Goal: Find specific page/section: Find specific page/section

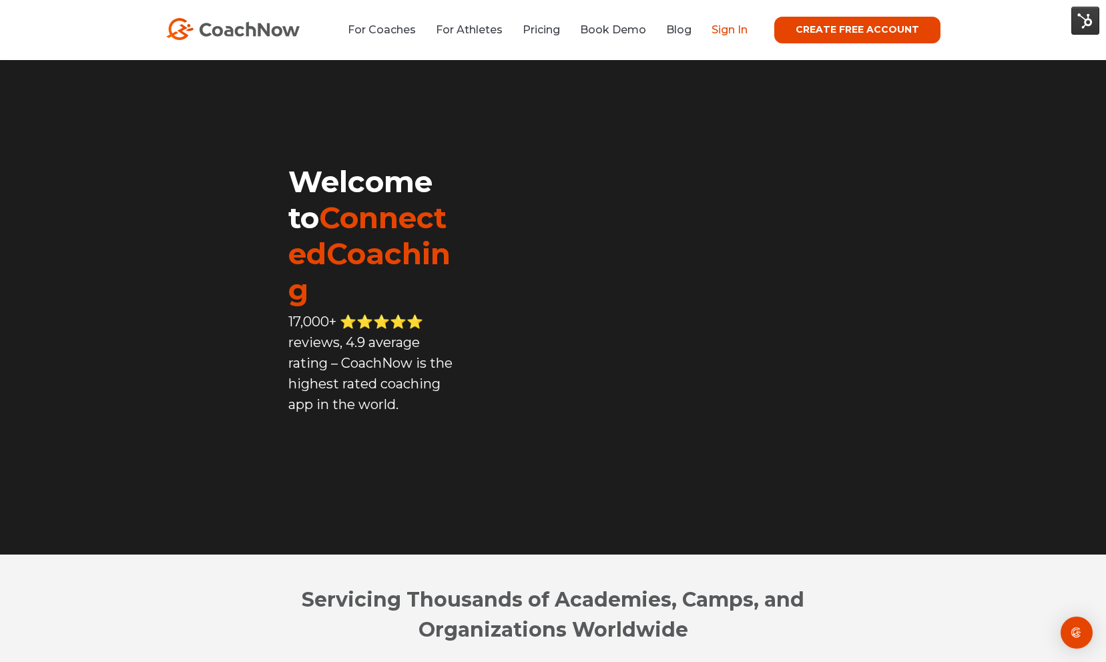
click at [726, 29] on link "Sign In" at bounding box center [730, 29] width 36 height 13
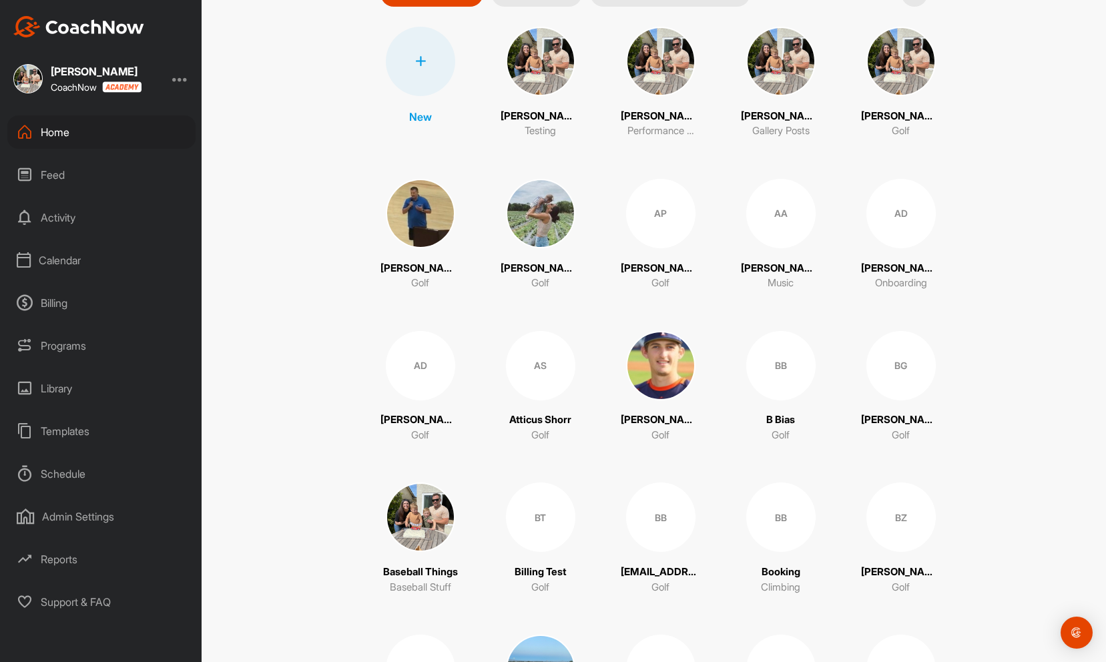
scroll to position [168, 0]
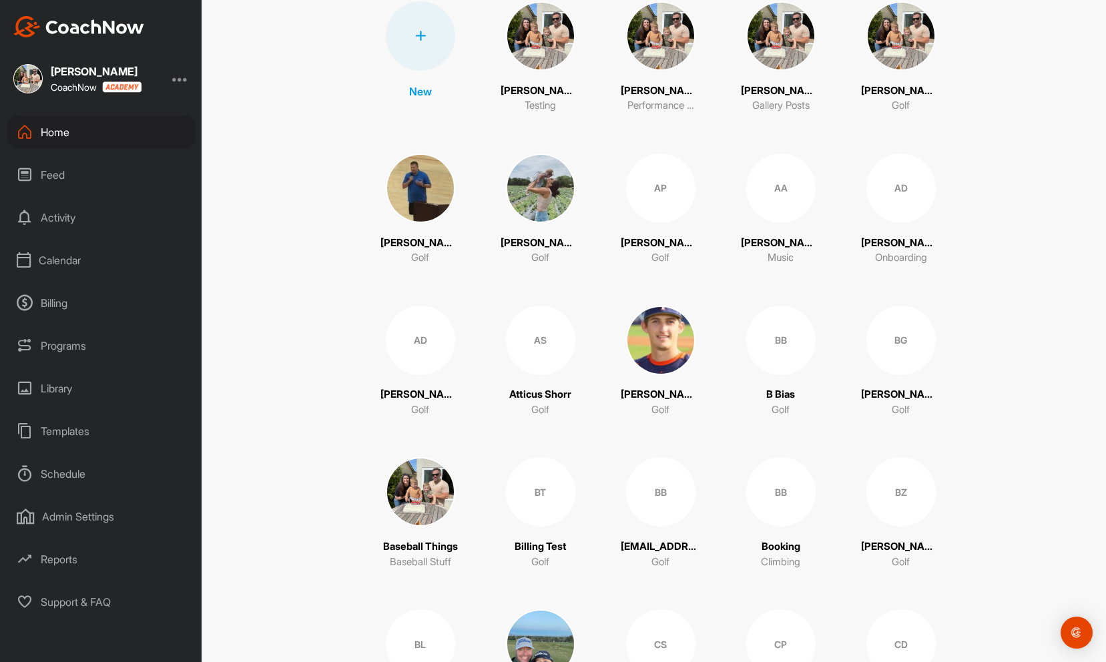
click at [903, 44] on img at bounding box center [901, 35] width 69 height 69
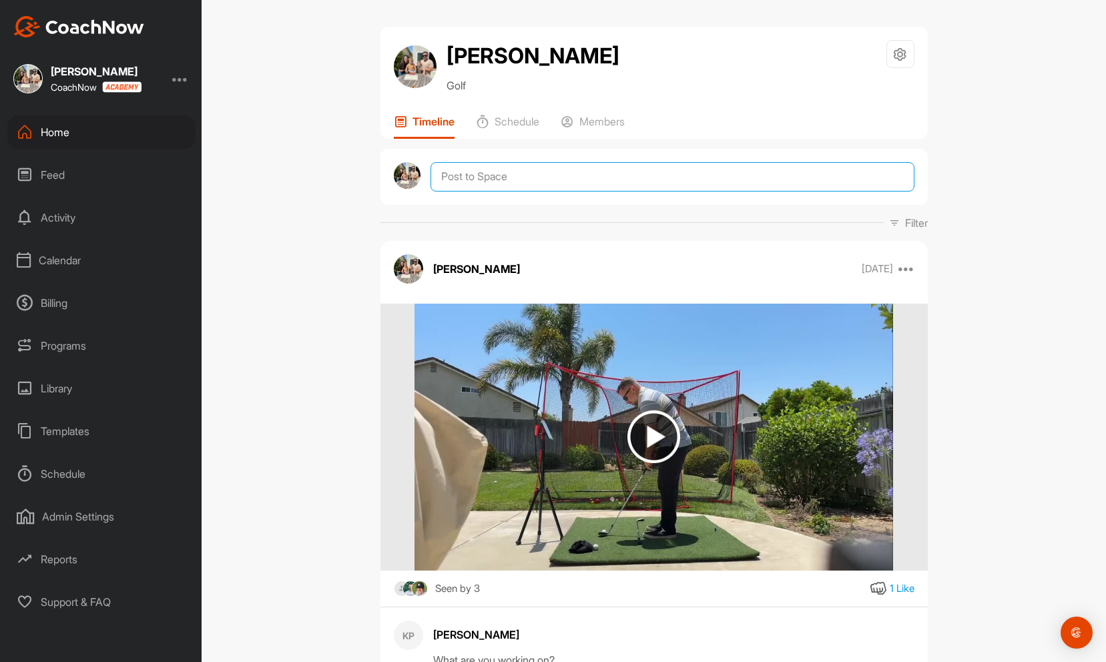
click at [529, 174] on textarea at bounding box center [672, 176] width 483 height 29
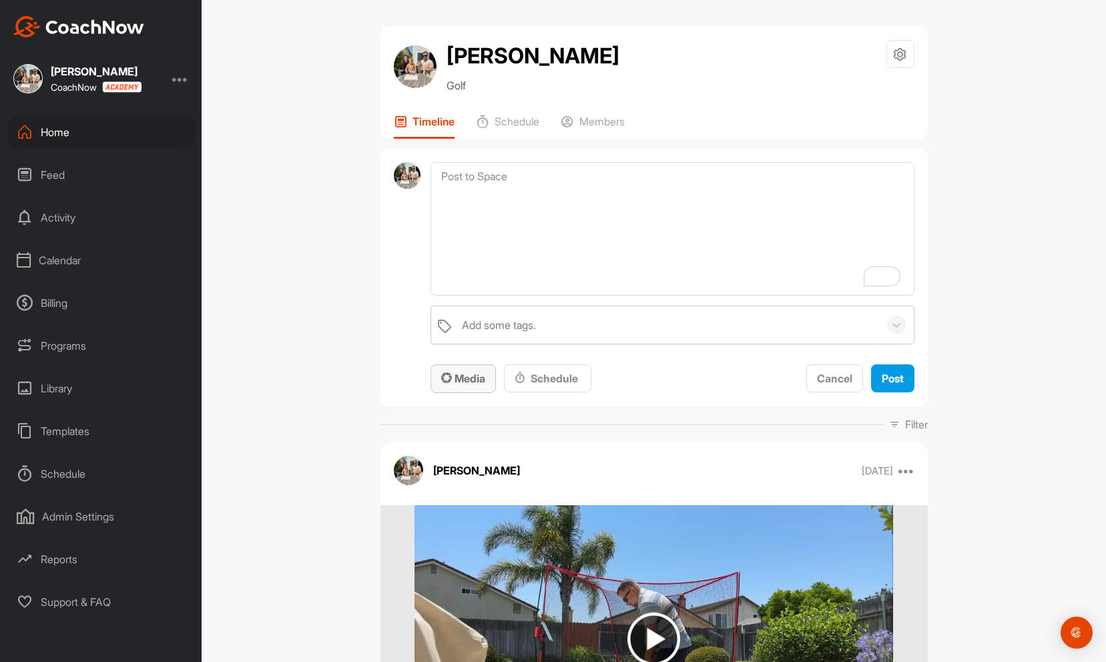
click at [470, 379] on span "Media" at bounding box center [463, 378] width 44 height 13
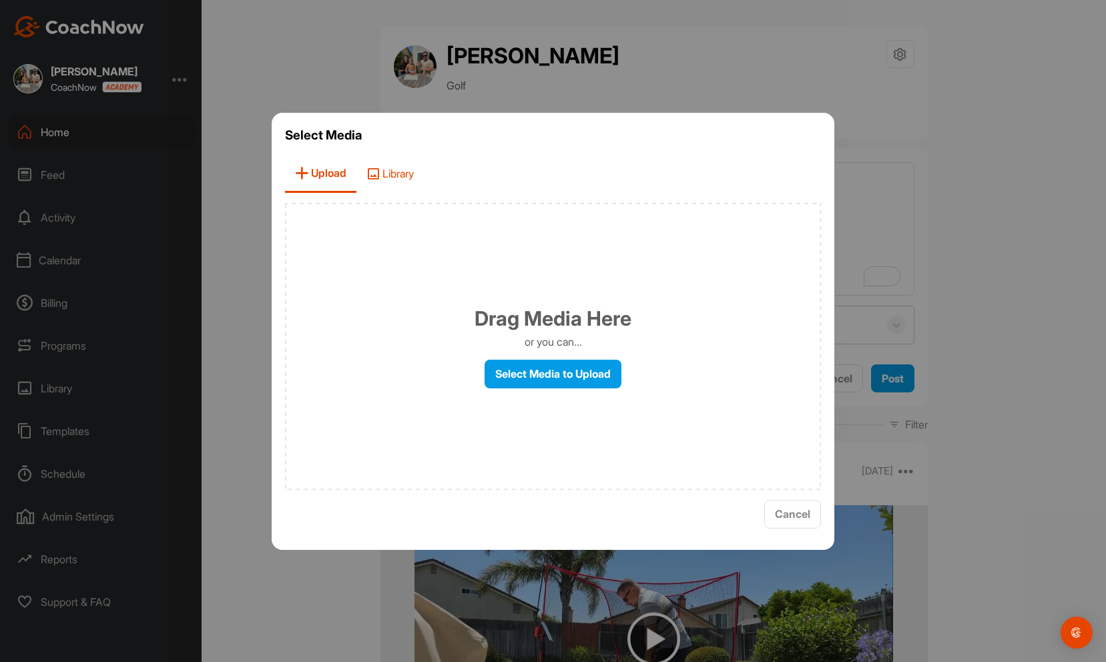
click at [396, 164] on span "Library" at bounding box center [390, 174] width 67 height 38
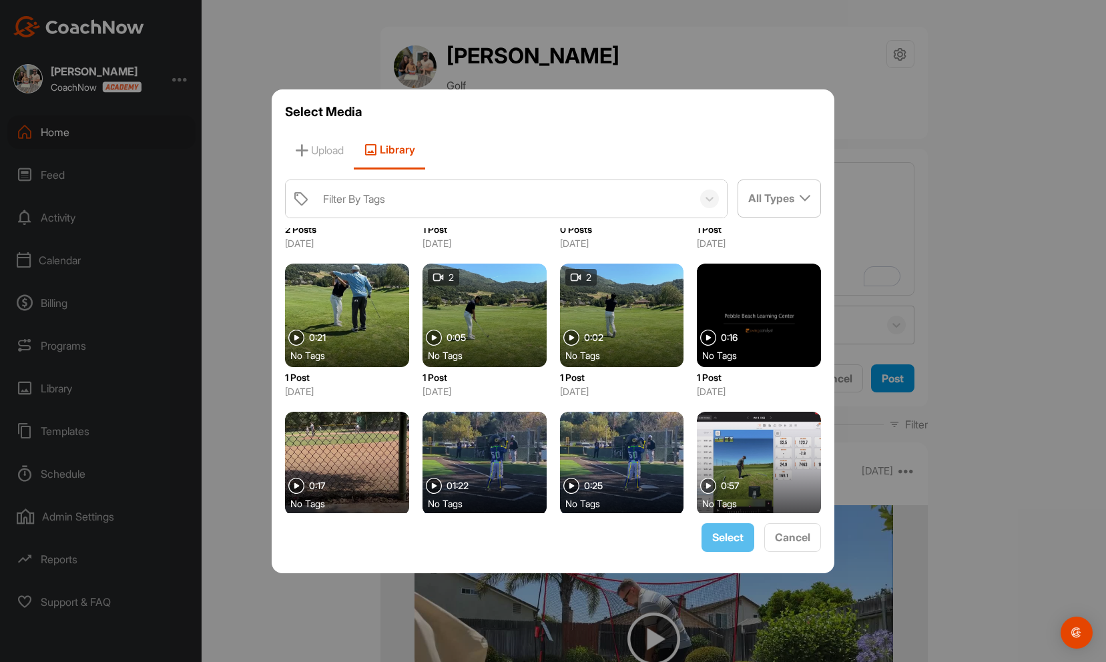
scroll to position [1141, 0]
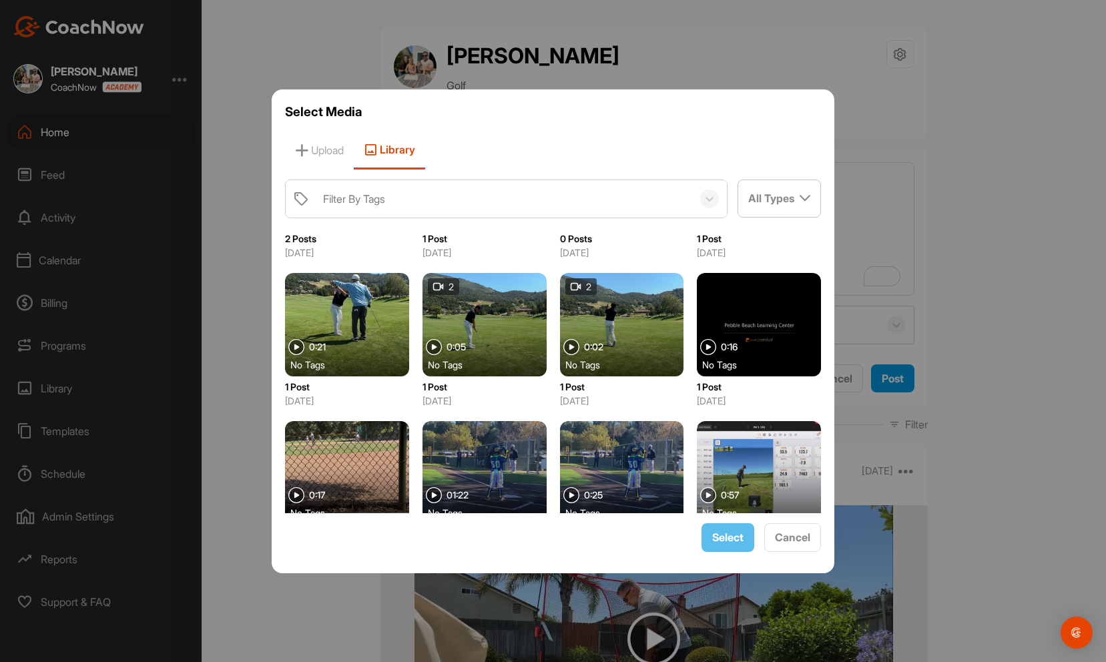
click at [793, 328] on div at bounding box center [759, 324] width 124 height 103
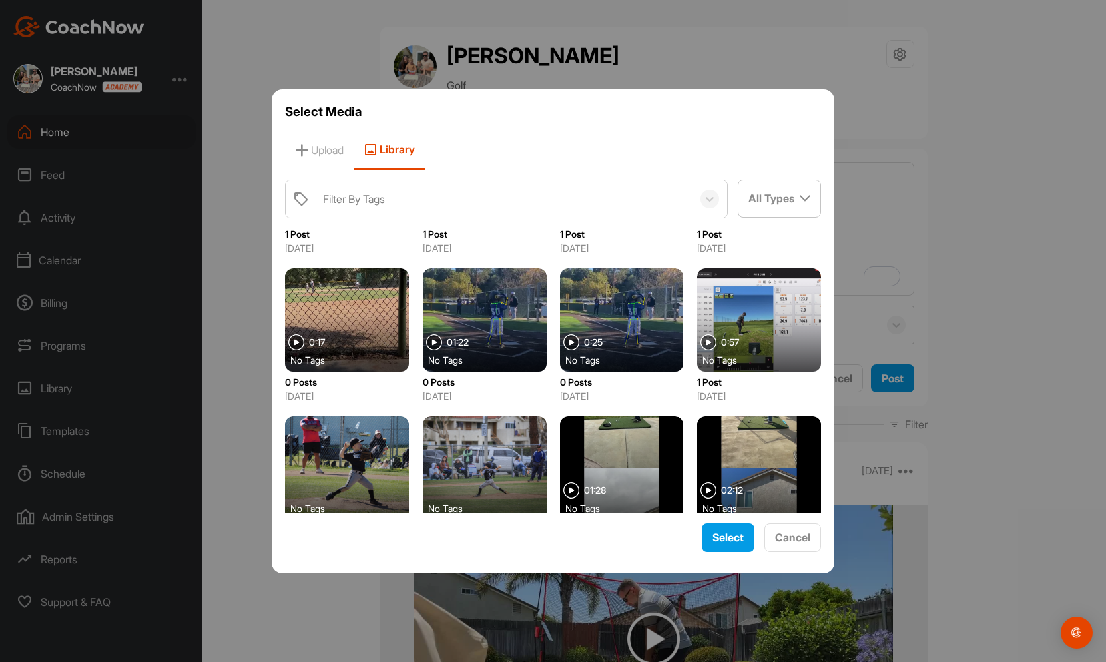
scroll to position [1258, 0]
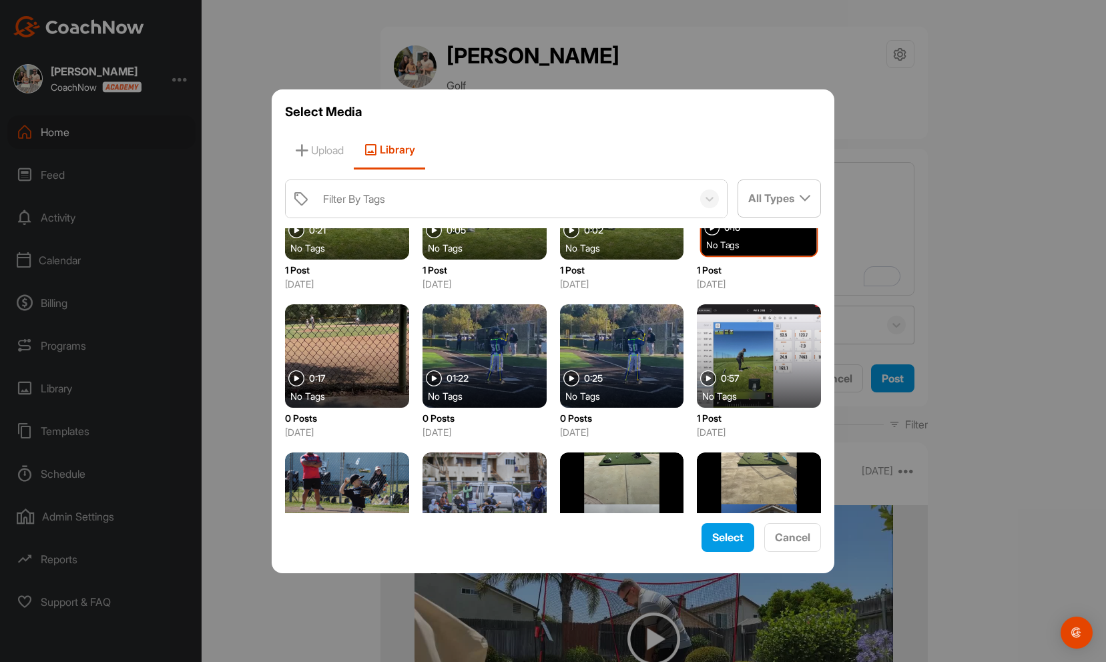
click at [779, 354] on div at bounding box center [759, 355] width 124 height 103
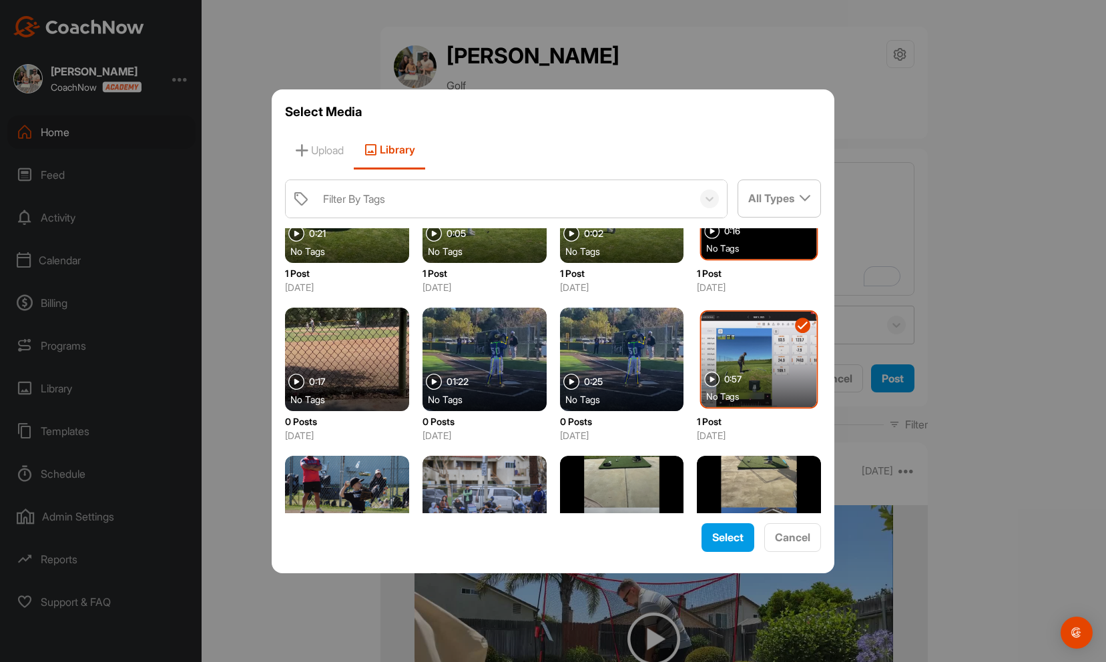
scroll to position [1259, 0]
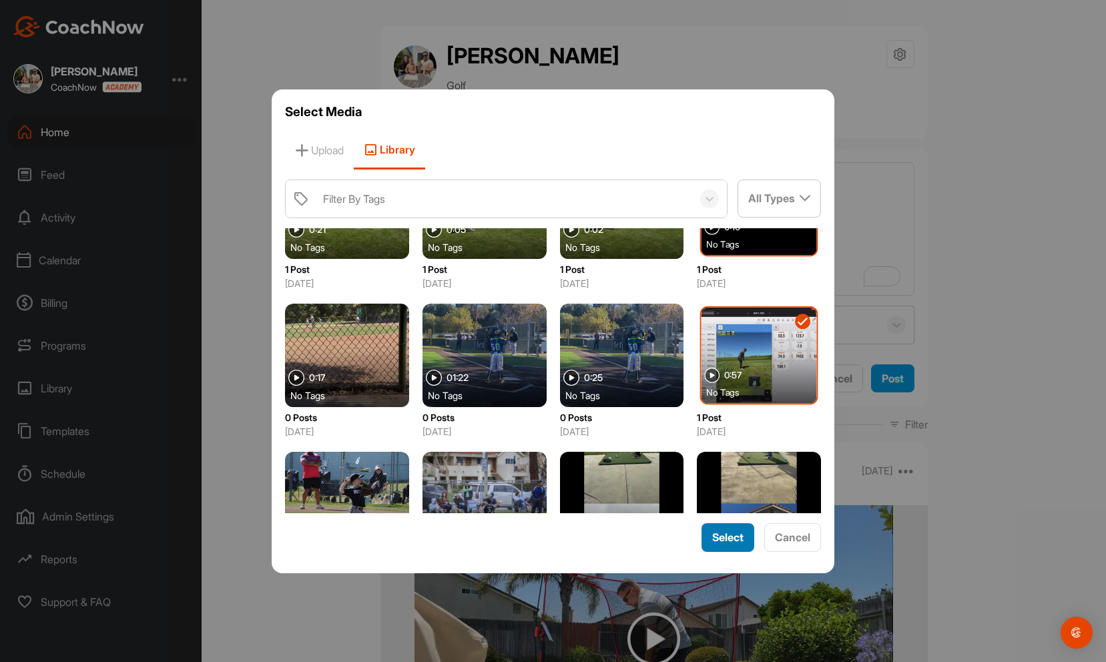
click at [734, 537] on span "Select" at bounding box center [727, 537] width 31 height 13
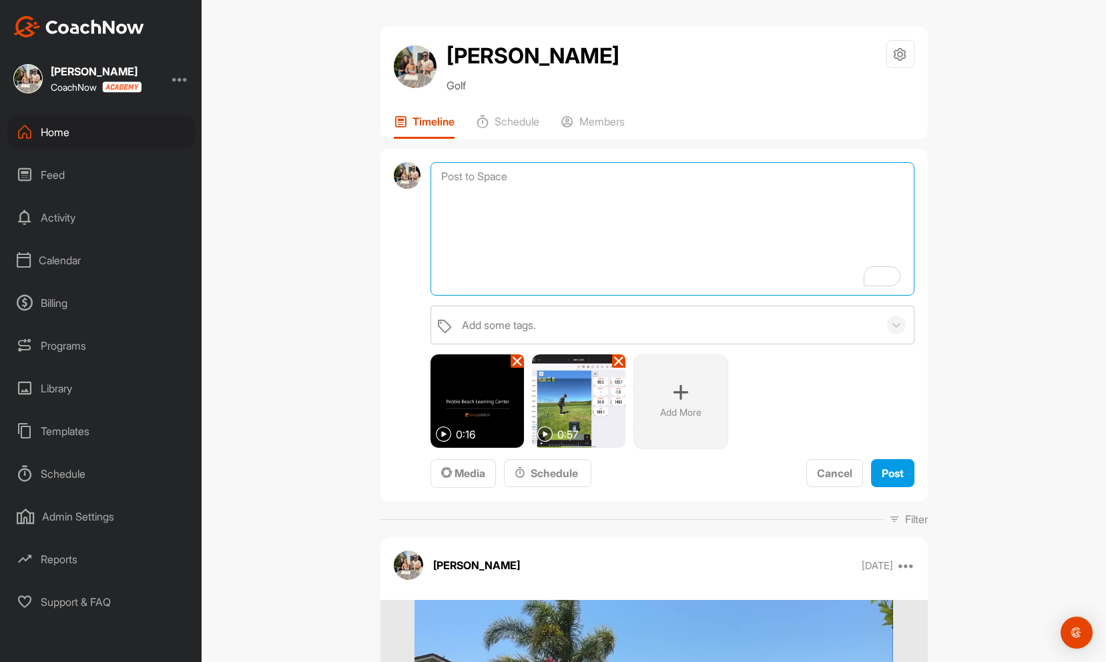
click at [554, 191] on textarea "To enrich screen reader interactions, please activate Accessibility in Grammarl…" at bounding box center [672, 229] width 483 height 134
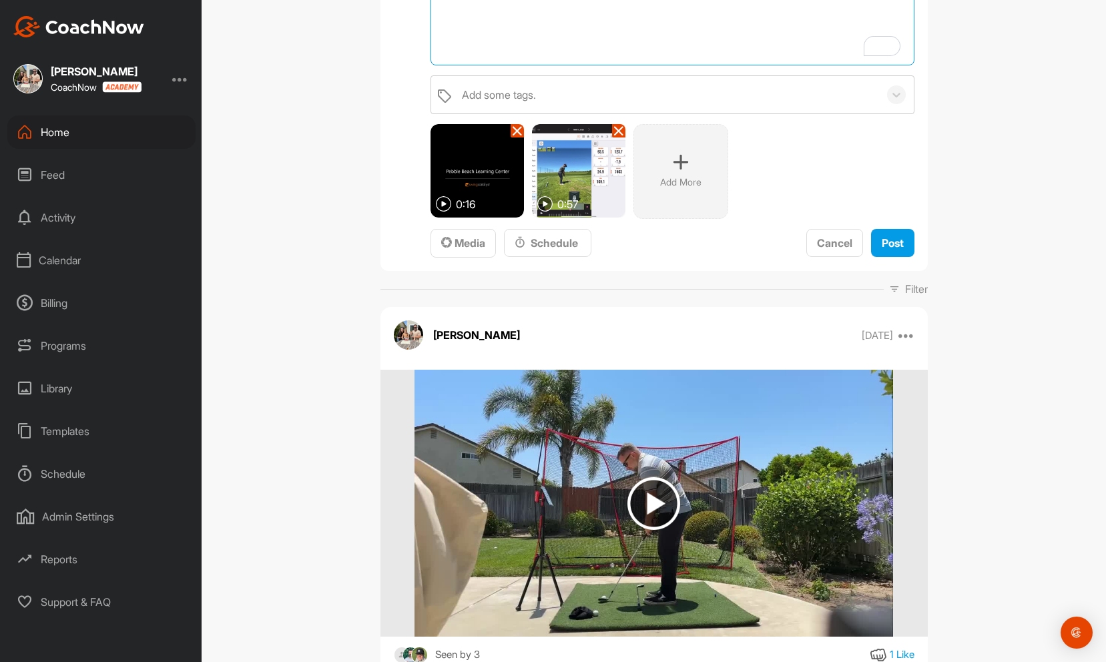
scroll to position [0, 0]
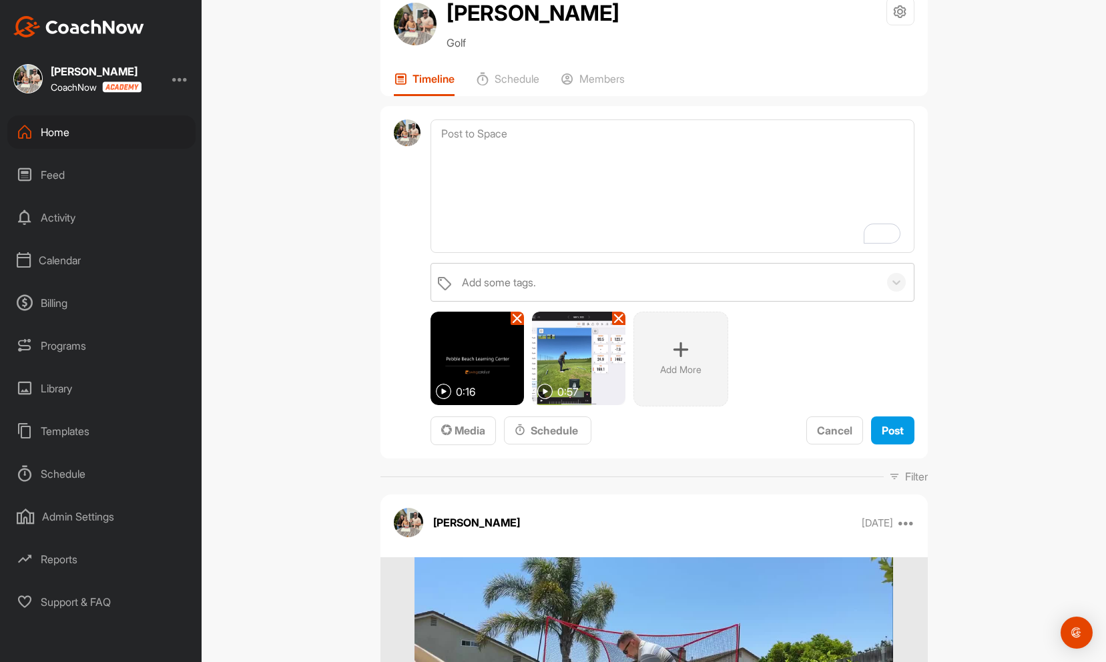
click at [619, 319] on icon at bounding box center [619, 318] width 11 height 11
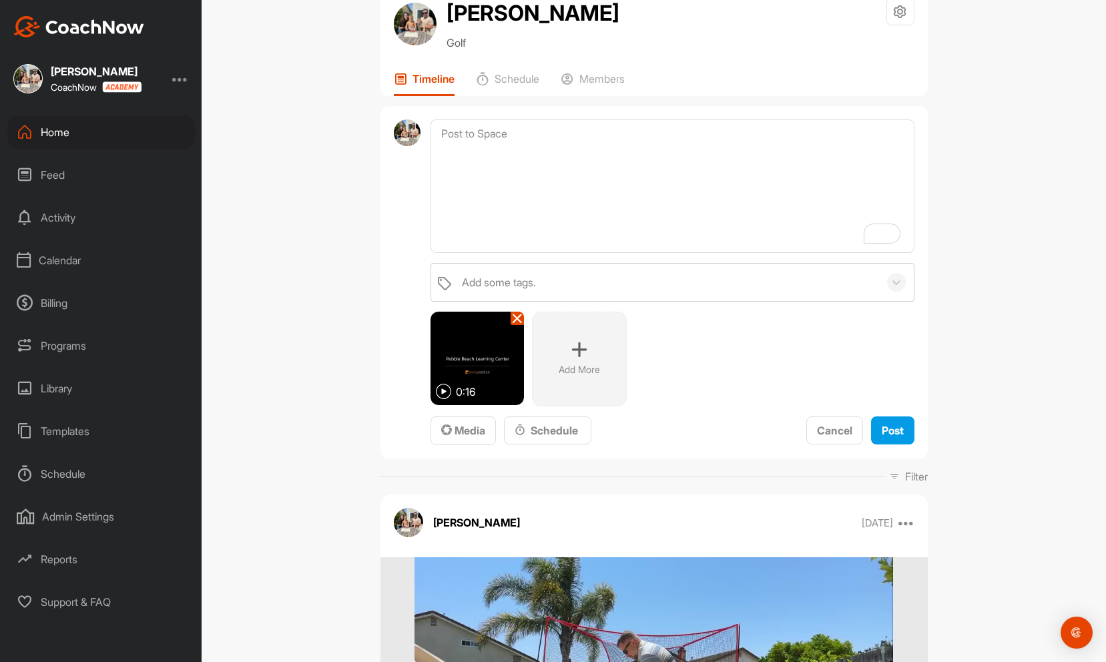
click at [519, 326] on img at bounding box center [477, 358] width 93 height 93
click at [519, 318] on icon at bounding box center [517, 318] width 11 height 11
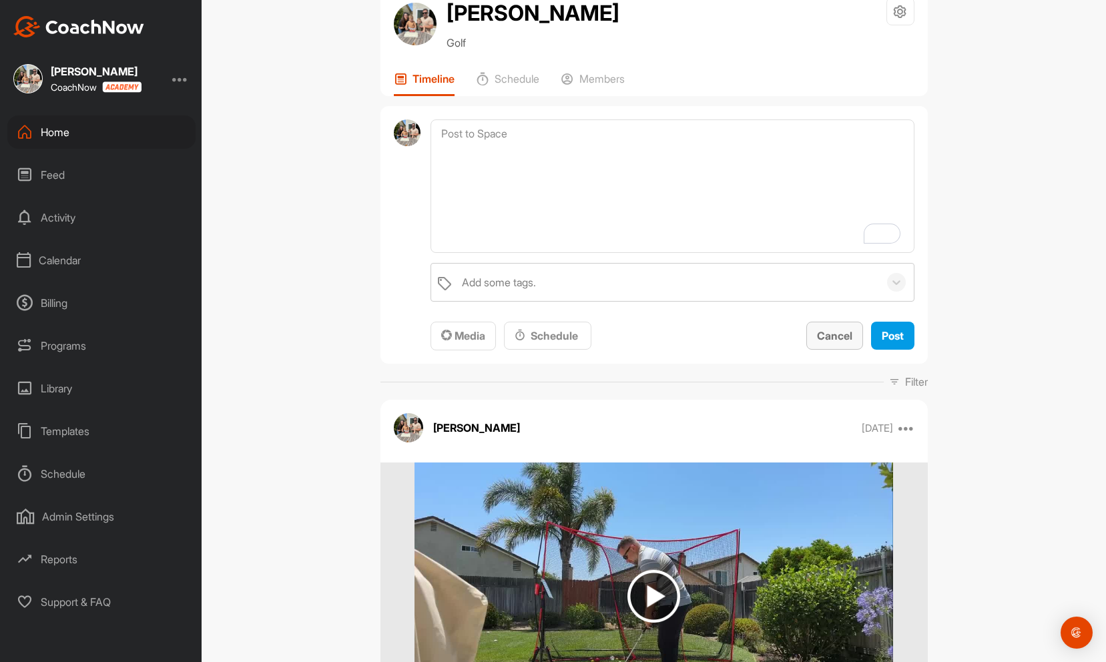
click at [829, 341] on span "Cancel" at bounding box center [834, 335] width 35 height 13
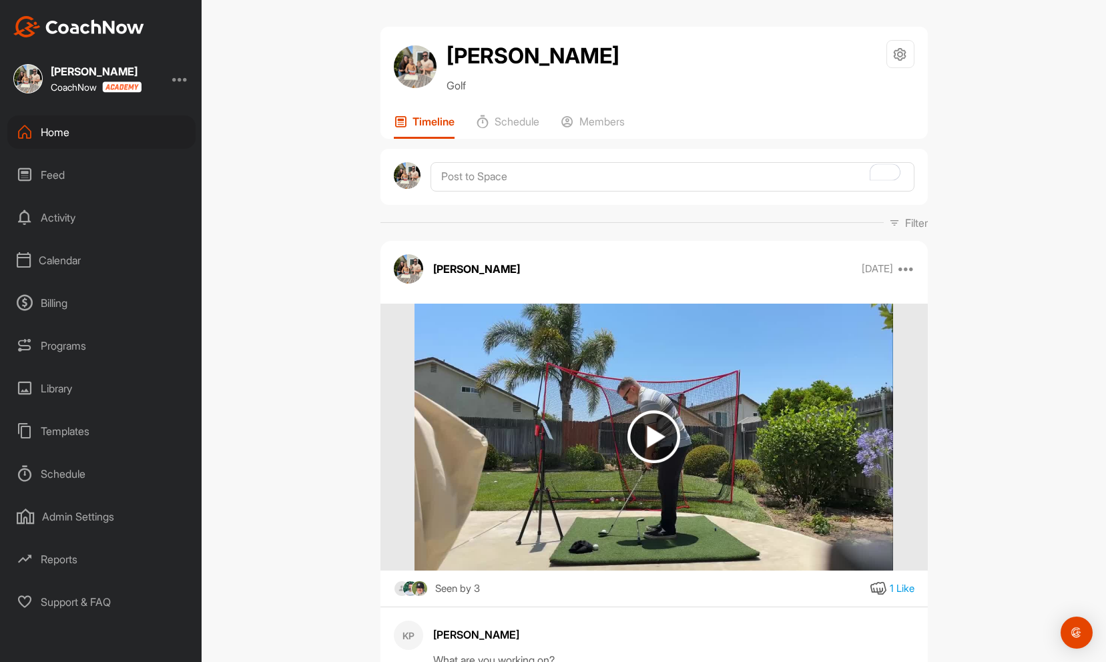
click at [479, 51] on h2 "Alex Berlin" at bounding box center [533, 56] width 173 height 32
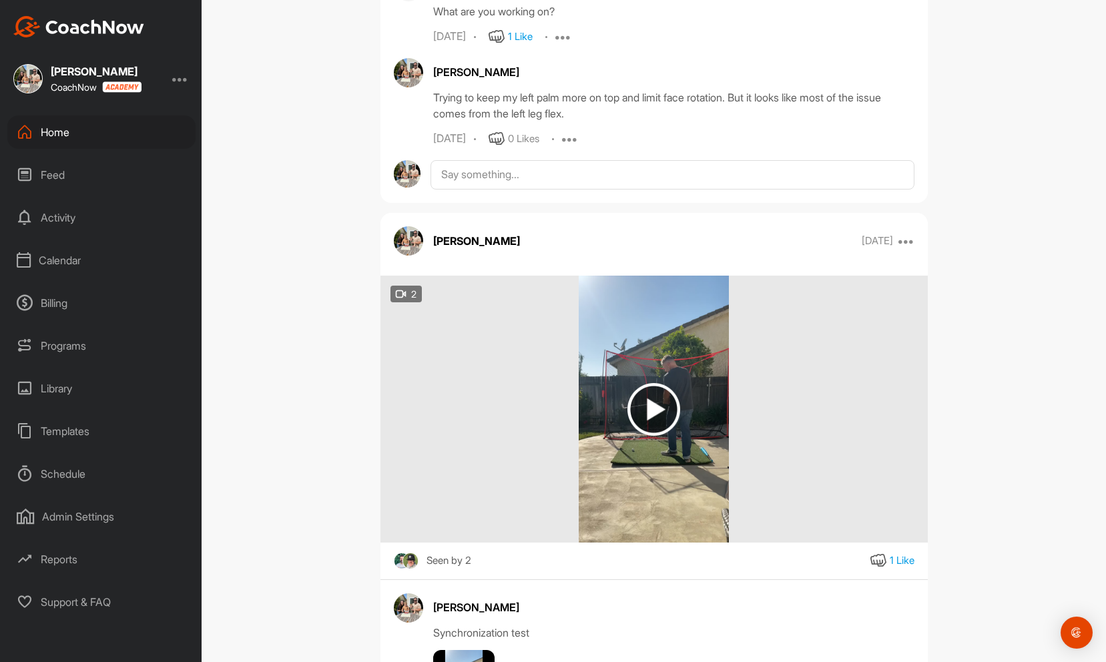
scroll to position [823, 0]
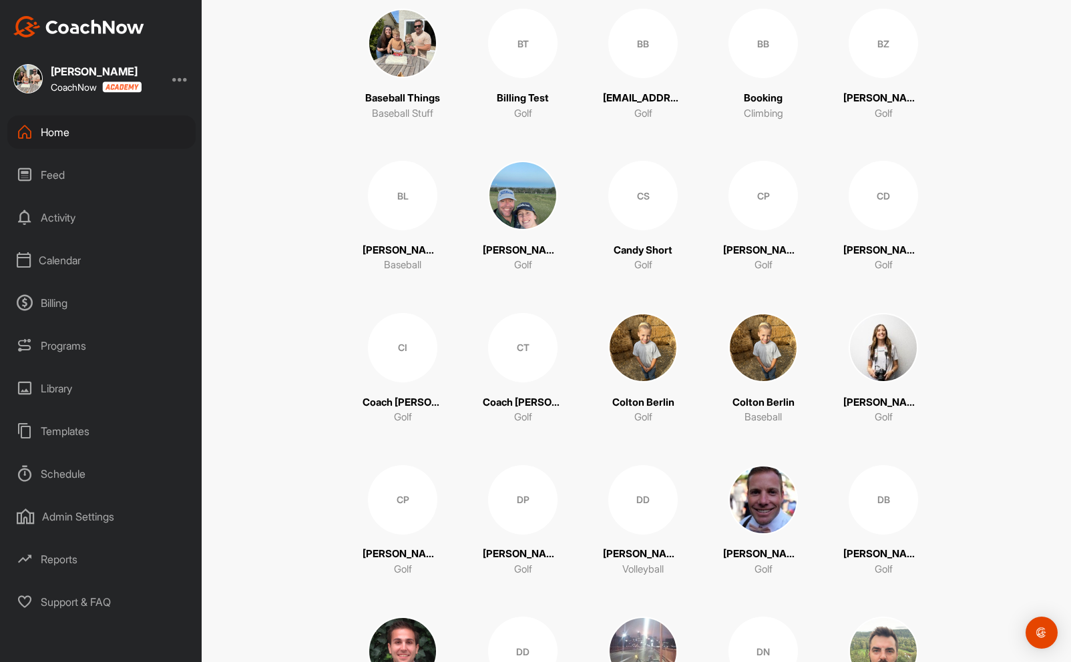
scroll to position [644, 0]
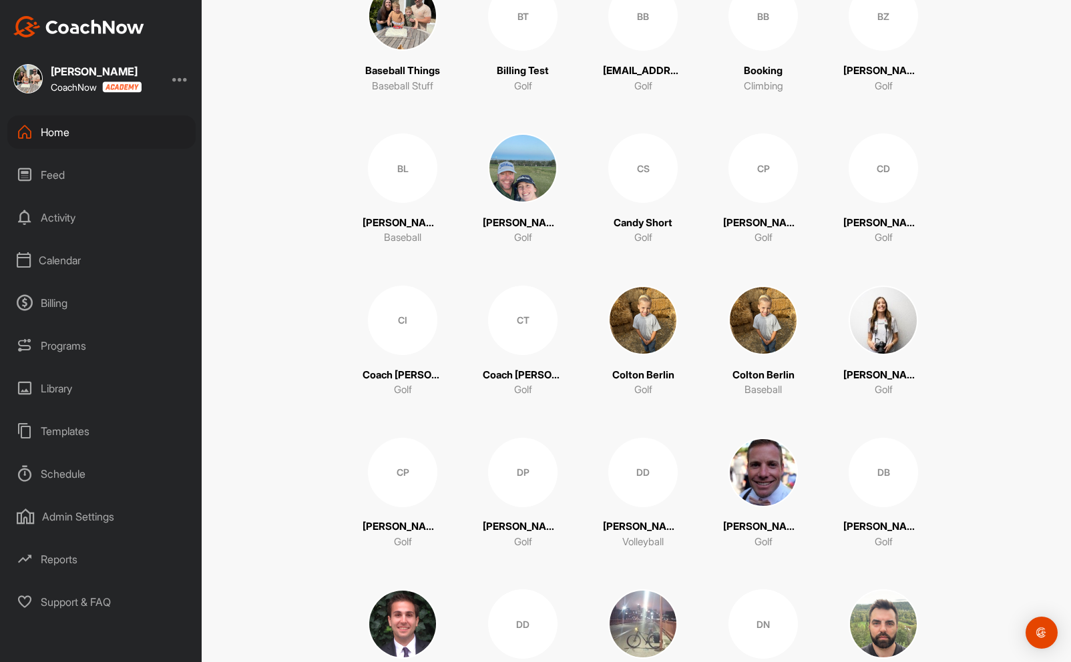
click at [634, 315] on img at bounding box center [642, 320] width 69 height 69
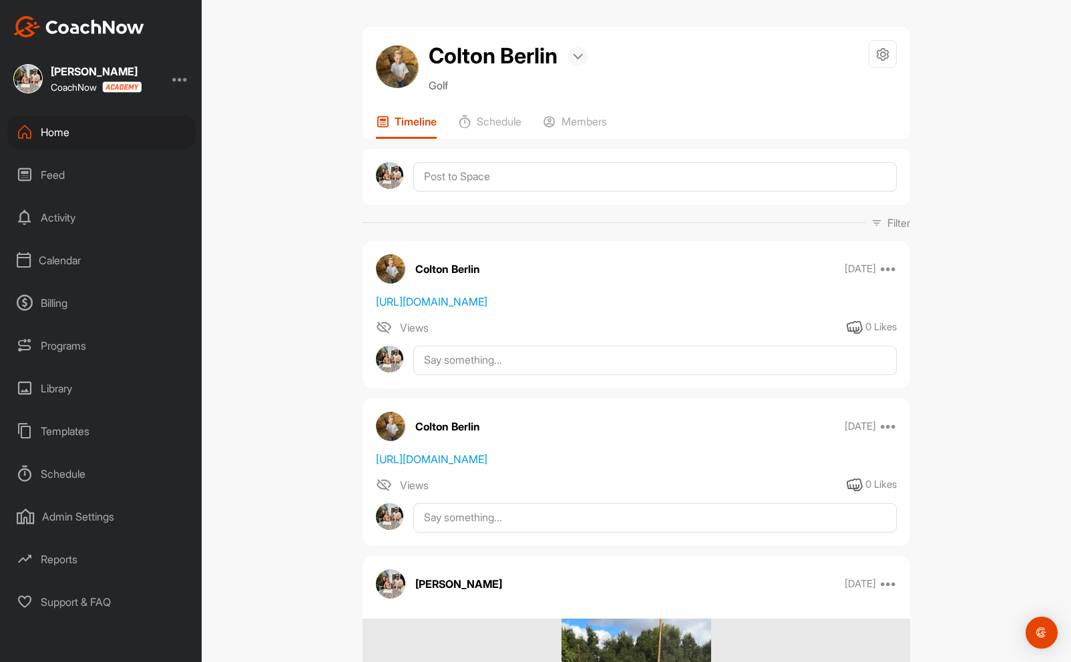
click at [578, 59] on img at bounding box center [578, 56] width 10 height 7
click at [539, 96] on li "Bookings" at bounding box center [542, 99] width 92 height 44
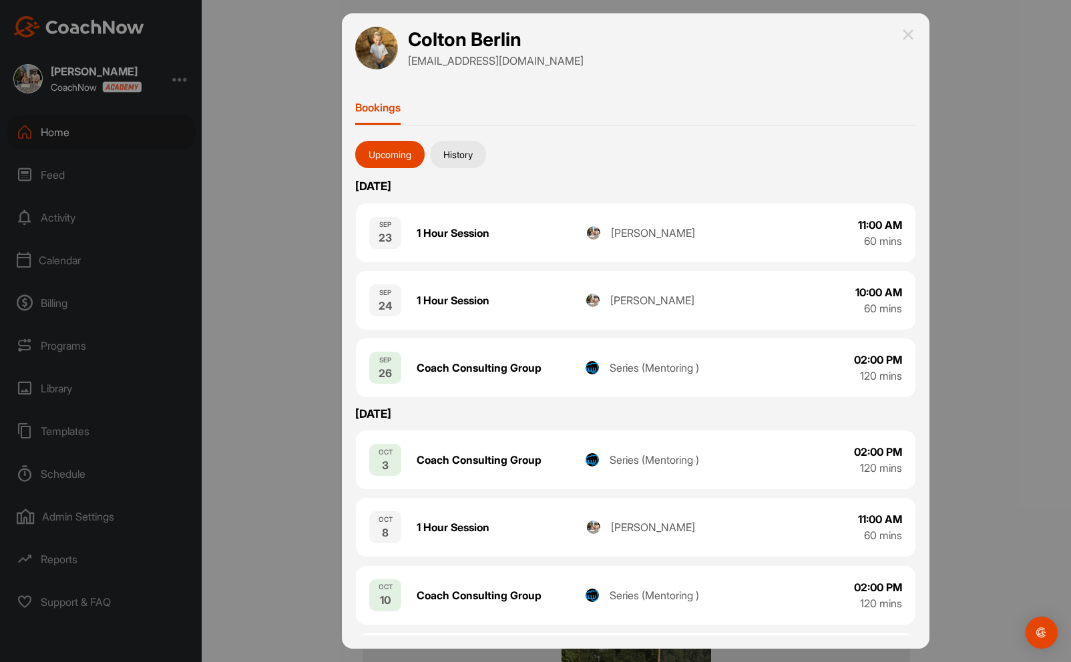
click at [469, 151] on button "History" at bounding box center [458, 155] width 56 height 28
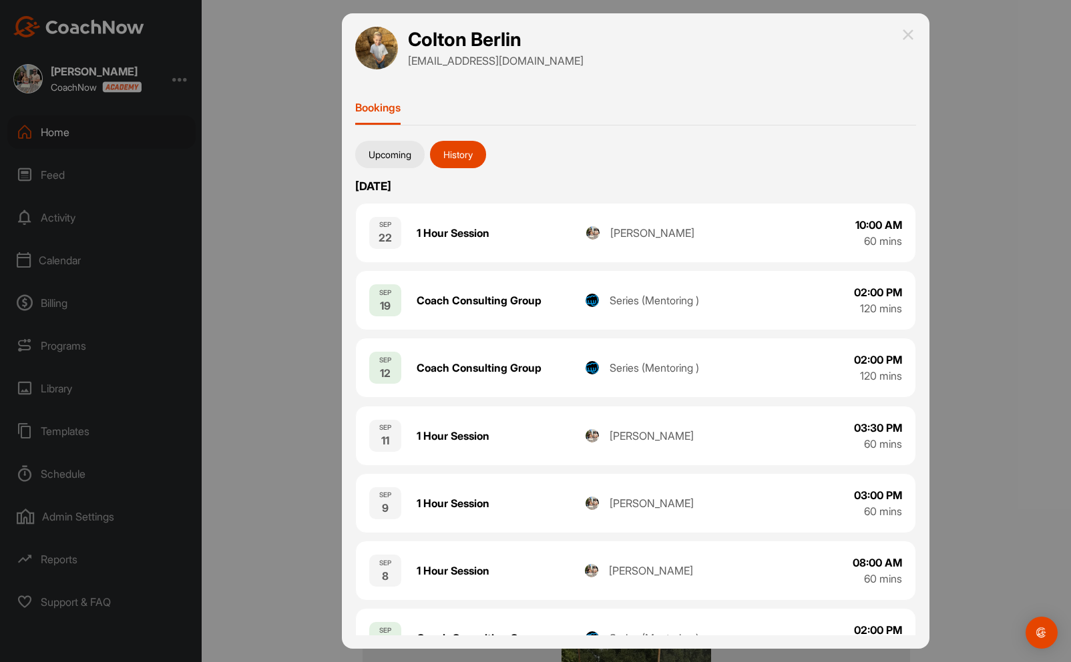
click at [808, 37] on img at bounding box center [908, 35] width 16 height 16
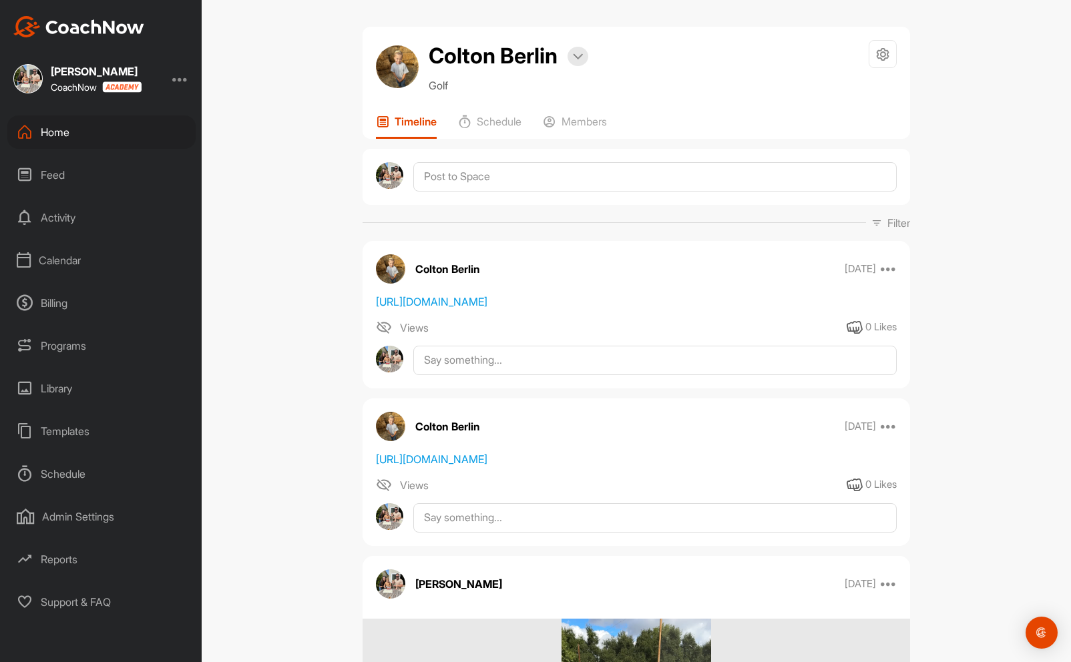
click at [50, 132] on div "Home" at bounding box center [101, 132] width 188 height 33
